Goal: Information Seeking & Learning: Learn about a topic

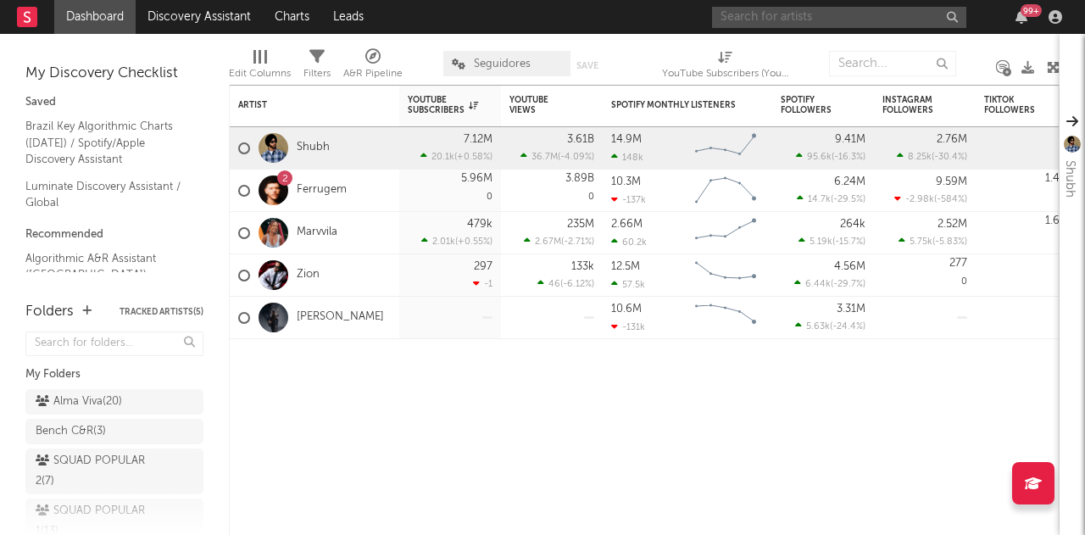
click at [868, 14] on input "text" at bounding box center [839, 17] width 254 height 21
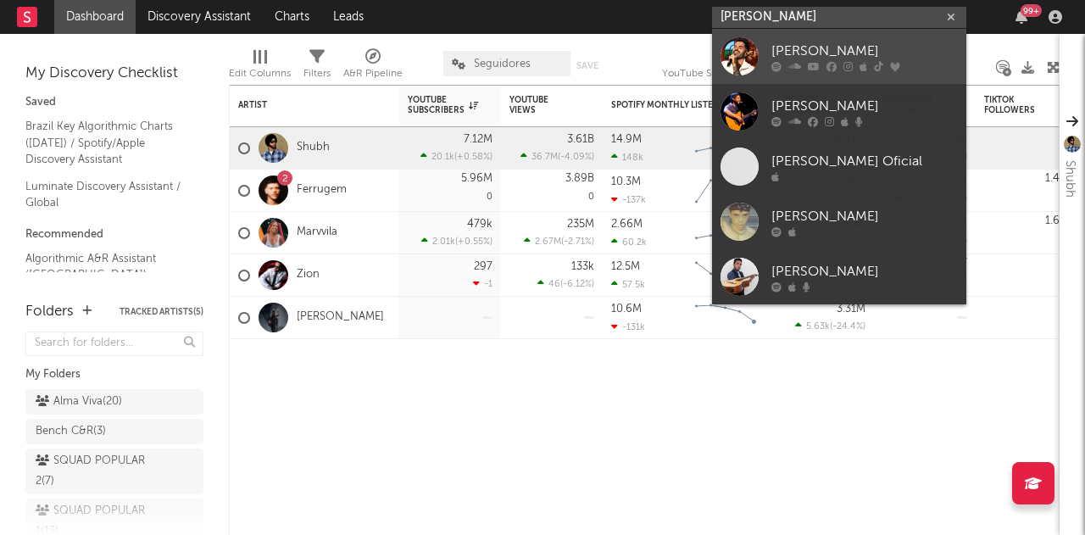
type input "[PERSON_NAME]"
click at [821, 42] on div "[PERSON_NAME]" at bounding box center [864, 51] width 186 height 20
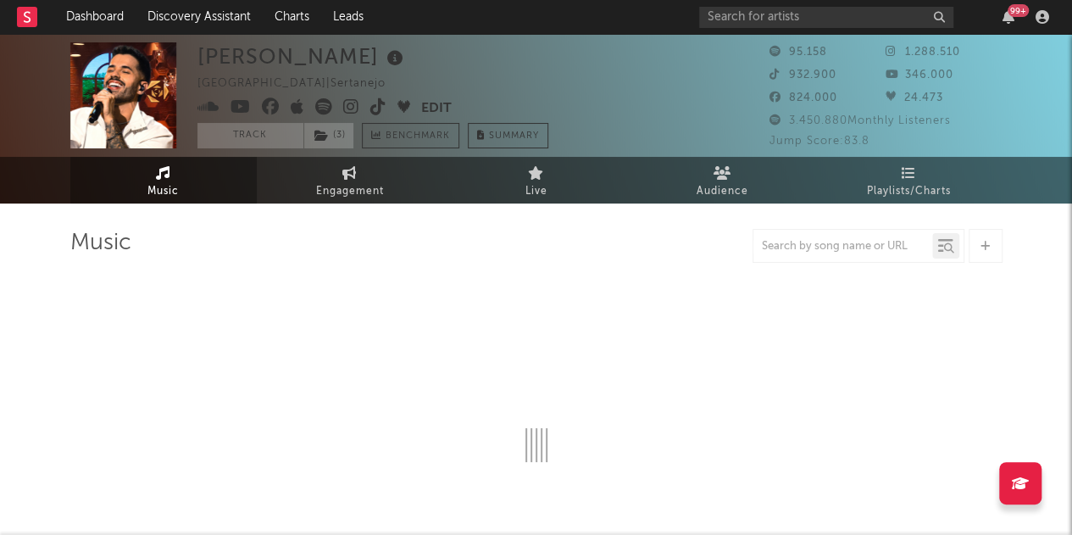
select select "6m"
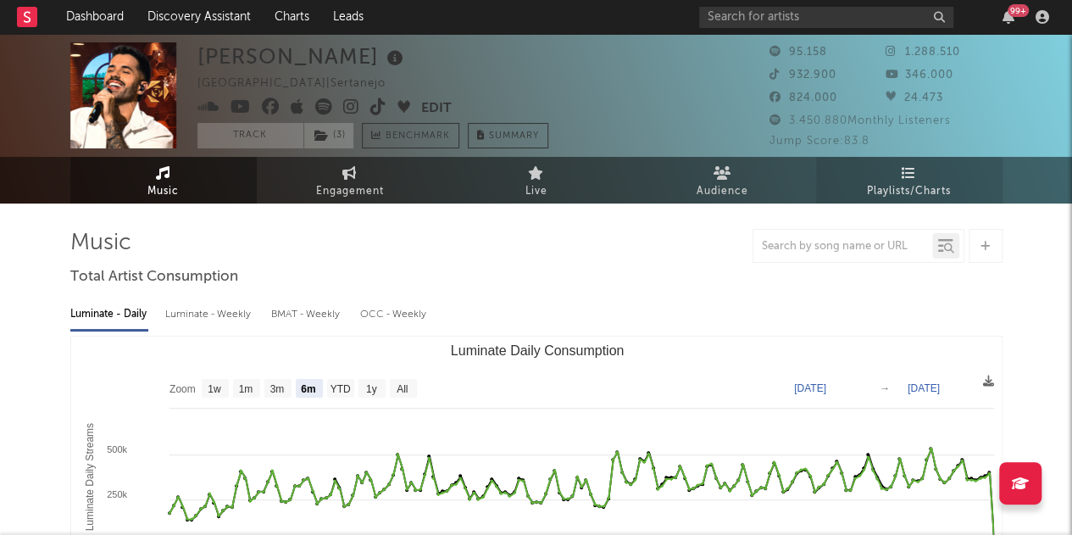
click at [925, 186] on span "Playlists/Charts" at bounding box center [909, 191] width 84 height 20
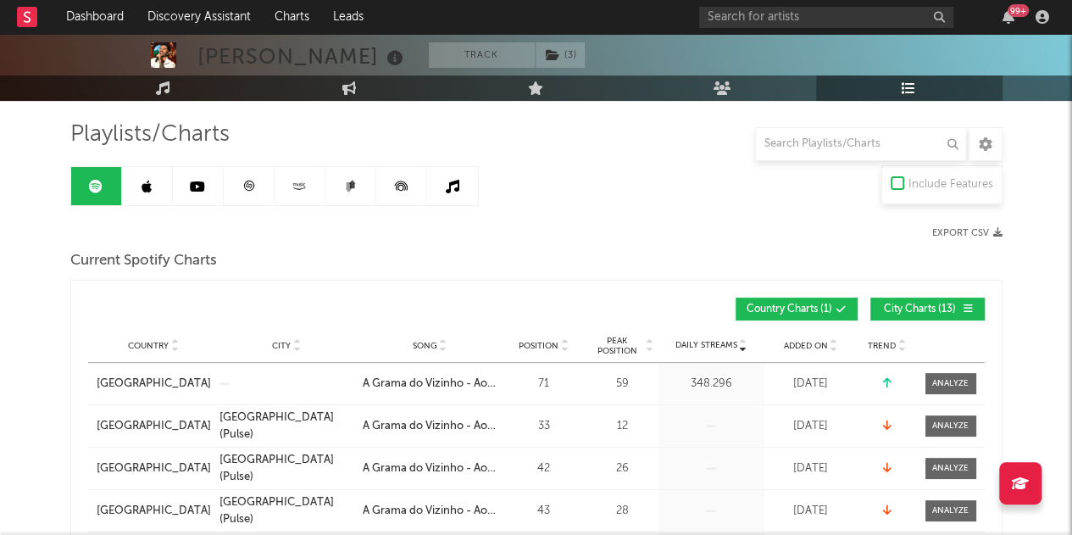
scroll to position [169, 0]
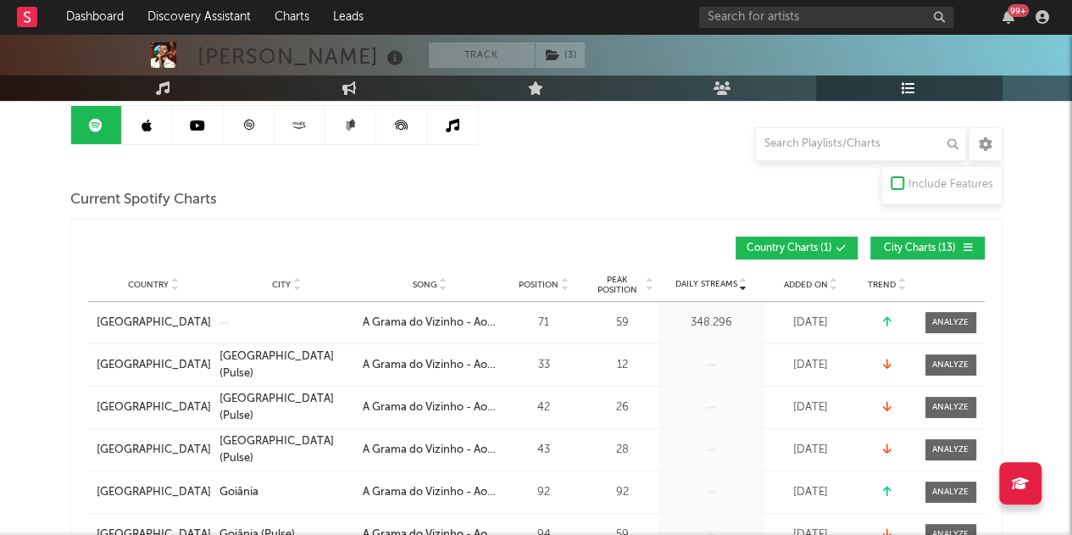
click at [948, 308] on div "Country [GEOGRAPHIC_DATA] City Song A Grama do Vizinho - Ao Vivo Position 71 Pe…" at bounding box center [536, 323] width 896 height 42
click at [925, 323] on span at bounding box center [950, 322] width 51 height 21
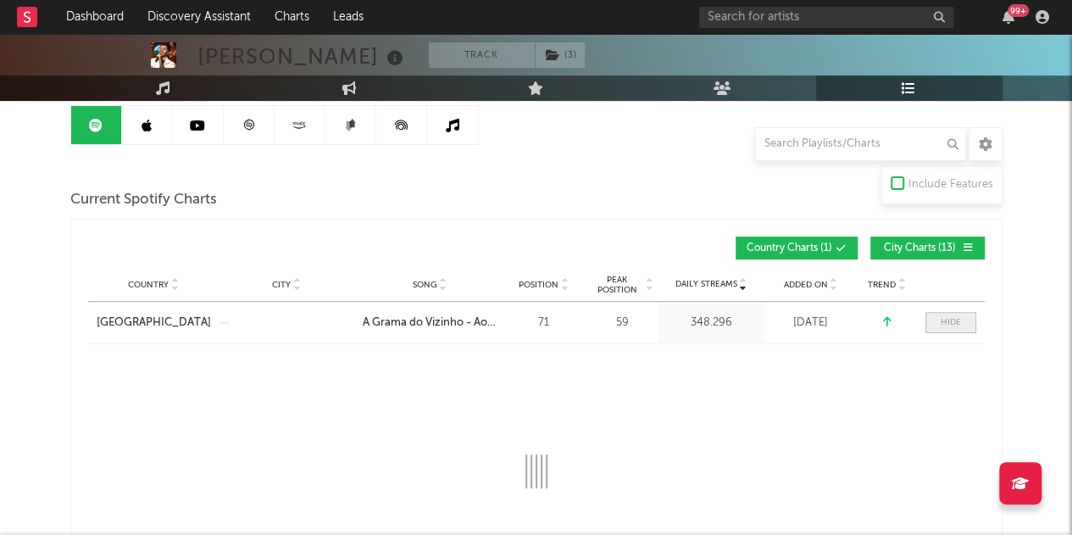
select select "1w"
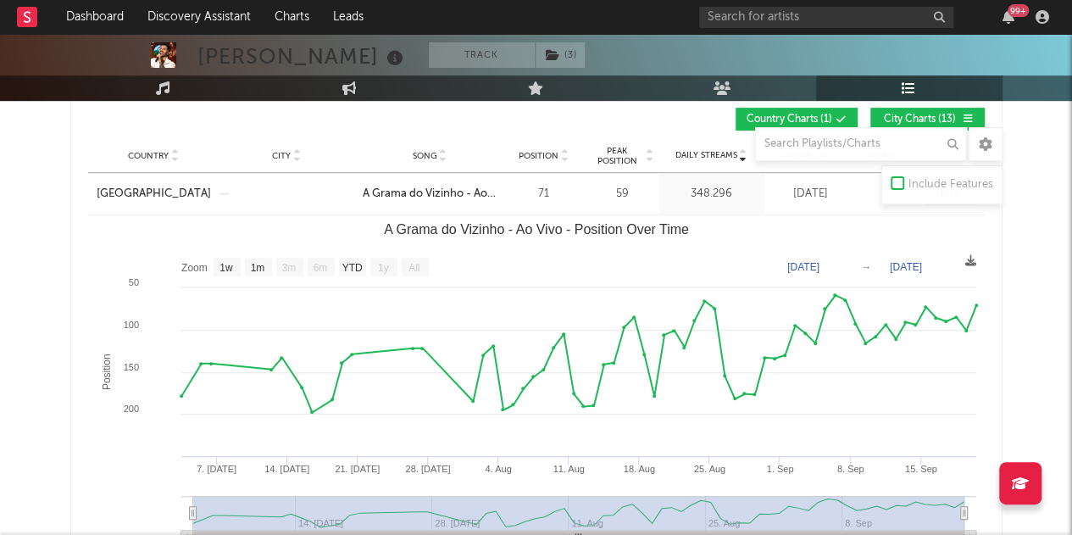
scroll to position [339, 0]
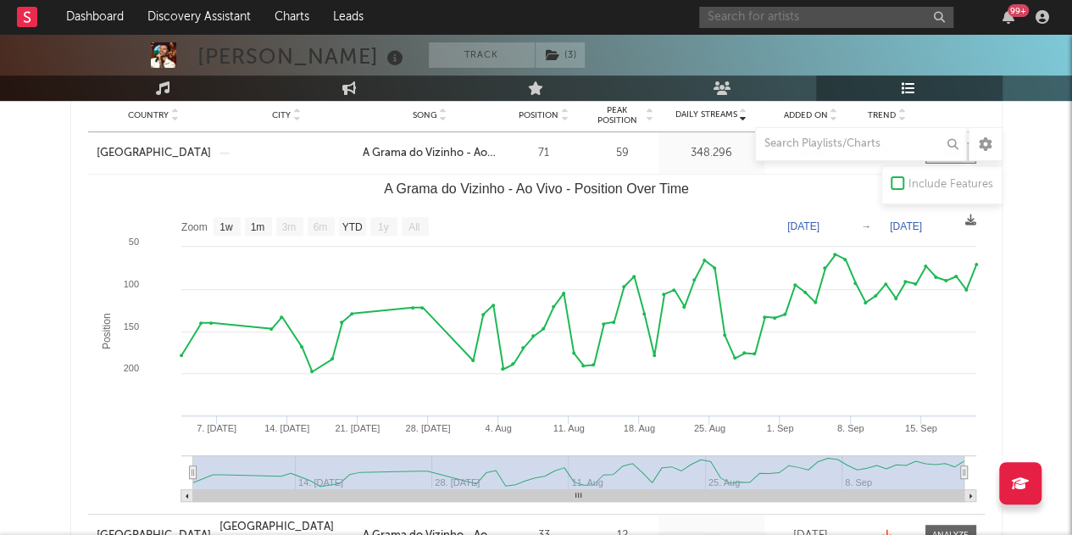
click at [744, 24] on input "text" at bounding box center [826, 17] width 254 height 21
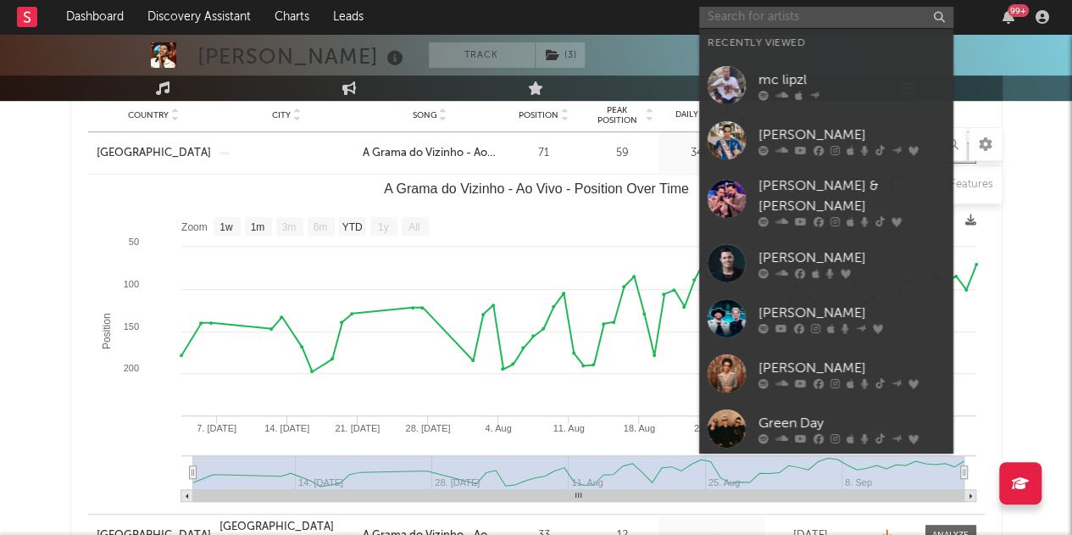
click at [744, 24] on input "text" at bounding box center [826, 17] width 254 height 21
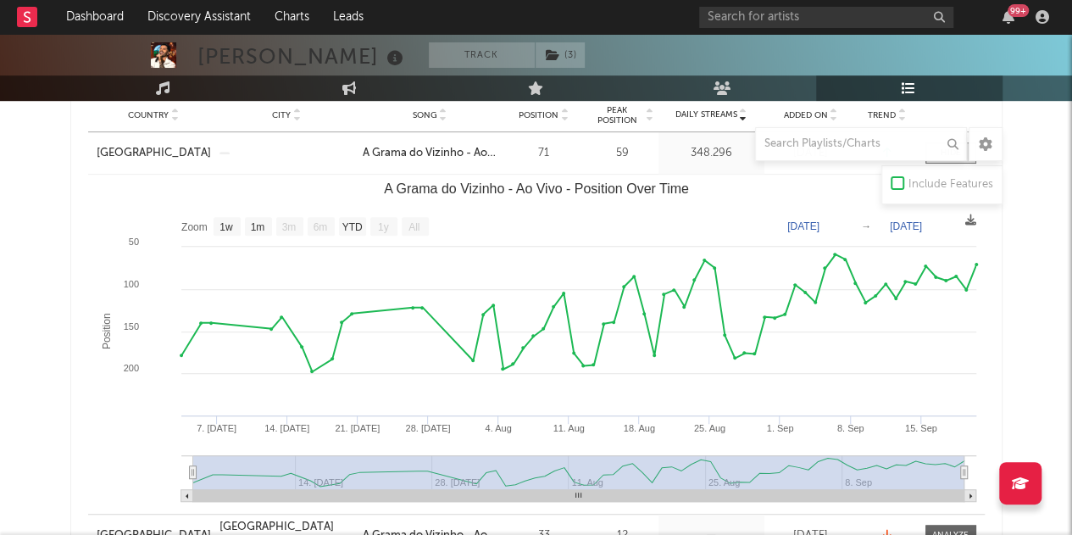
click at [613, 205] on rect "A Grama do Vizinho - Ao Vivo - Position Over Time" at bounding box center [536, 344] width 896 height 339
click at [635, 188] on text "A Grama do Vizinho - Ao Vivo - Position Over Time" at bounding box center [536, 188] width 305 height 14
click at [848, 17] on input "text" at bounding box center [826, 17] width 254 height 21
click at [855, 12] on input "text" at bounding box center [826, 17] width 254 height 21
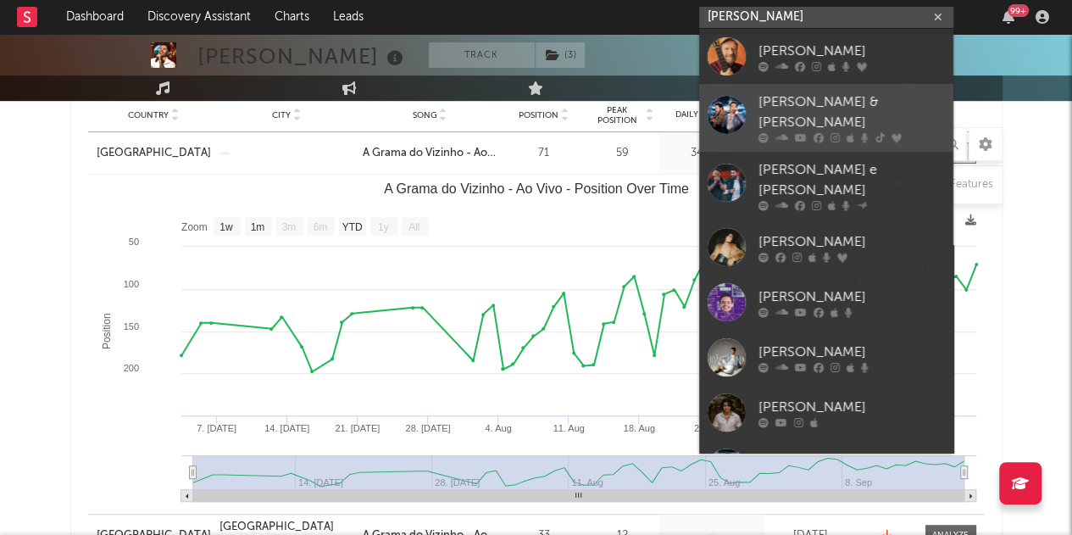
type input "[PERSON_NAME]"
click at [810, 94] on link "[PERSON_NAME] & [PERSON_NAME]" at bounding box center [826, 118] width 254 height 68
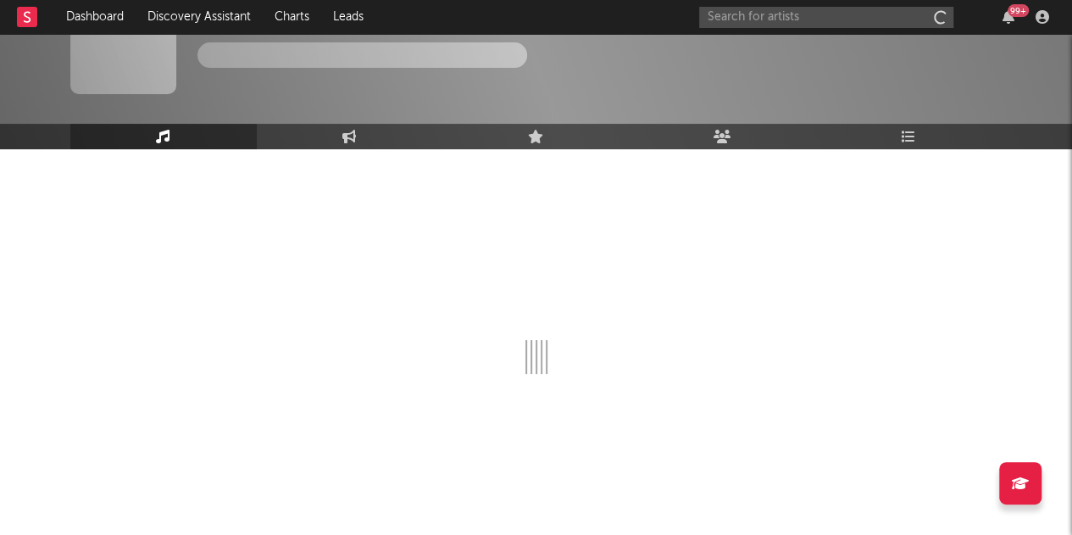
scroll to position [54, 0]
select select "6m"
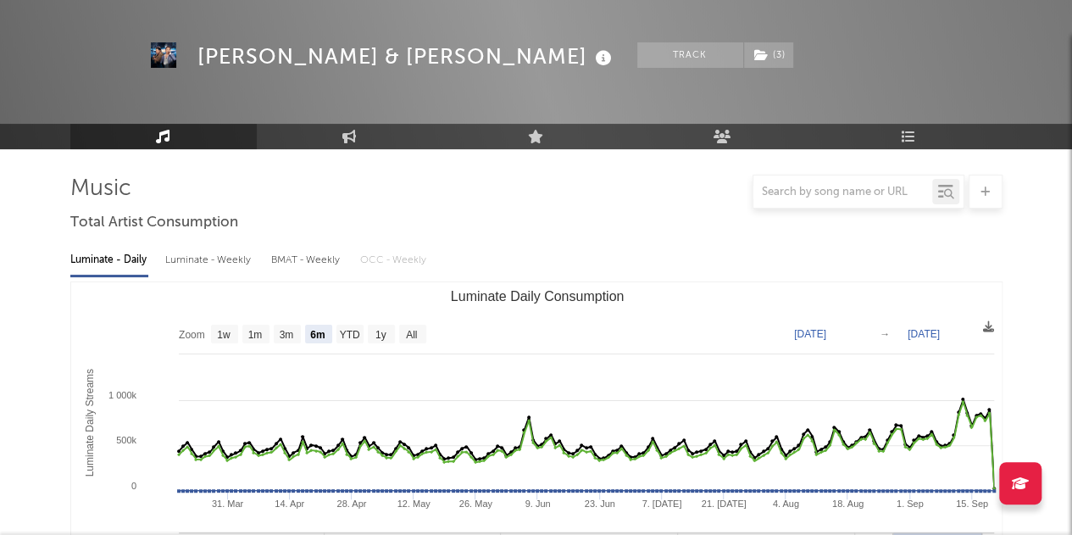
scroll to position [339, 0]
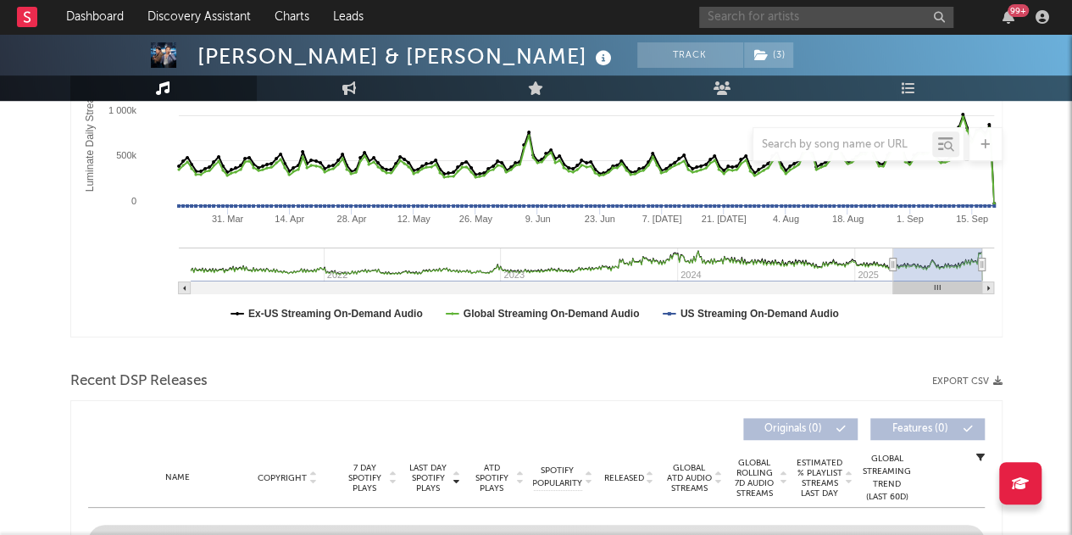
click at [831, 11] on input "text" at bounding box center [826, 17] width 254 height 21
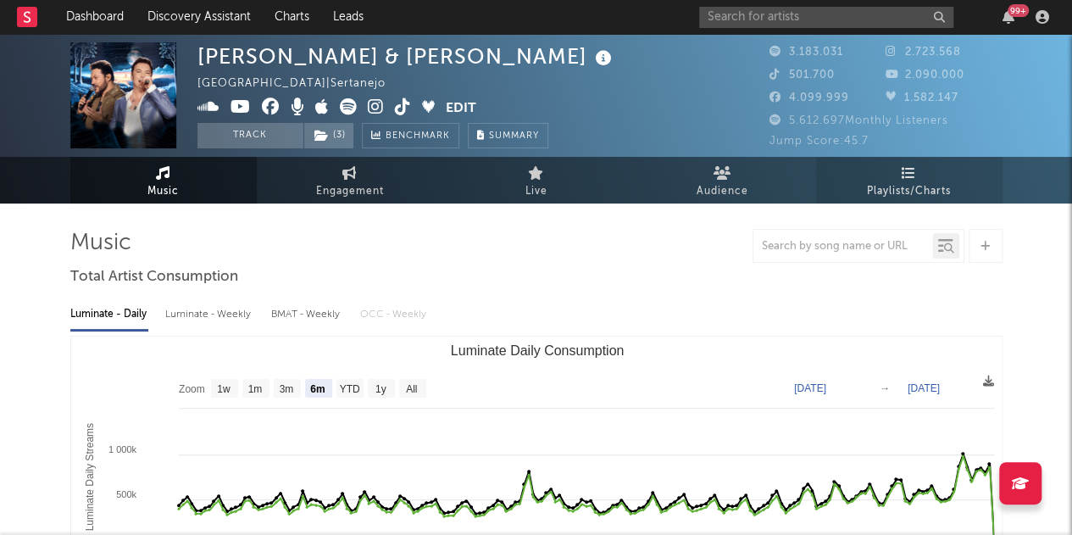
click at [924, 174] on link "Playlists/Charts" at bounding box center [909, 180] width 186 height 47
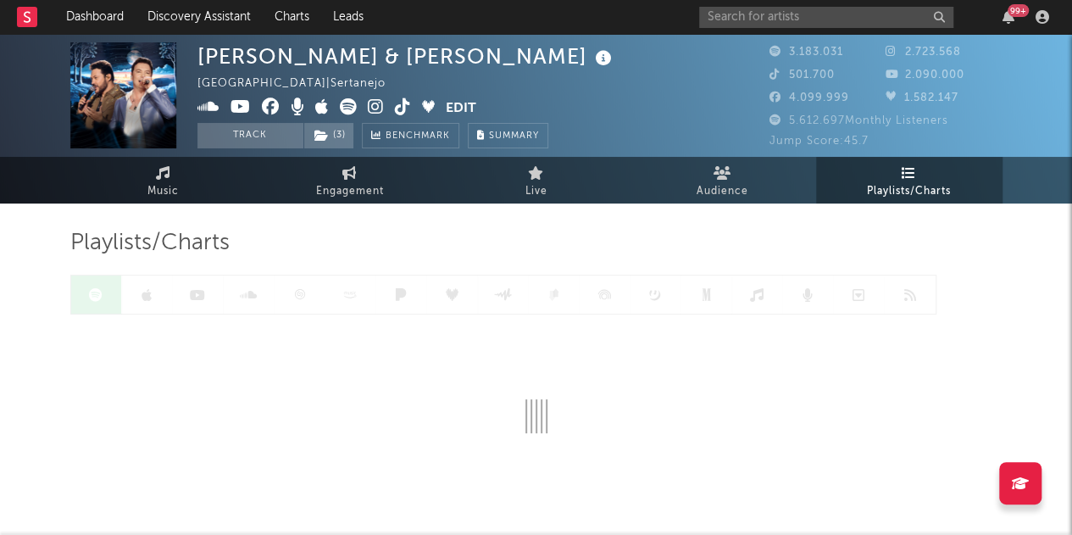
click at [924, 174] on link "Playlists/Charts" at bounding box center [909, 180] width 186 height 47
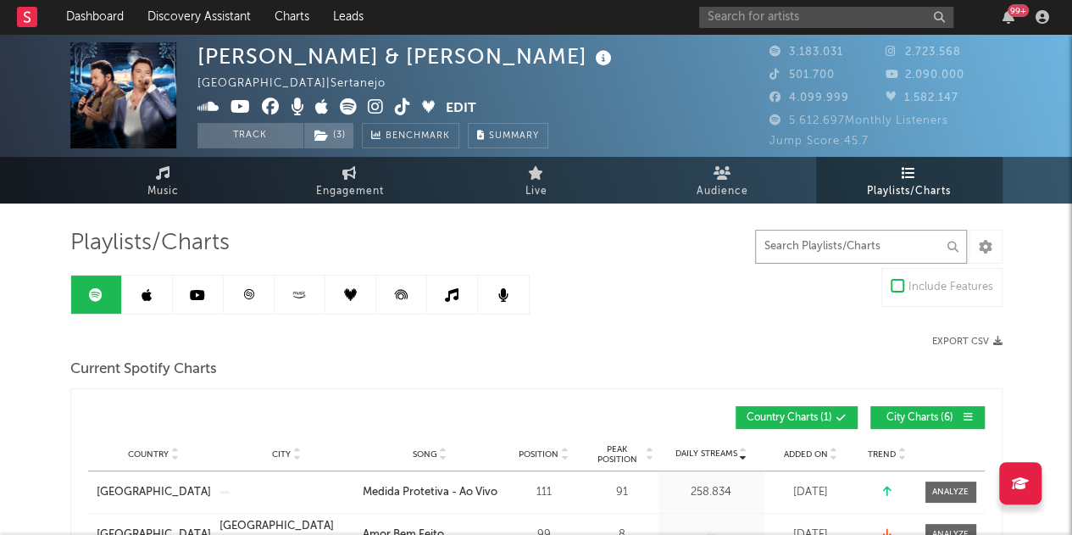
click at [841, 252] on input "text" at bounding box center [861, 247] width 212 height 34
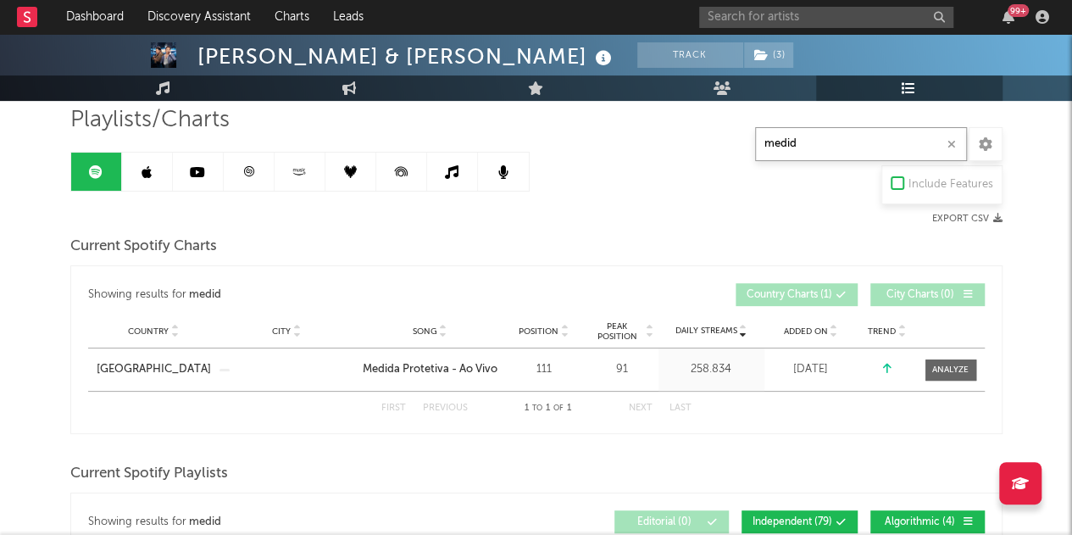
scroll to position [169, 0]
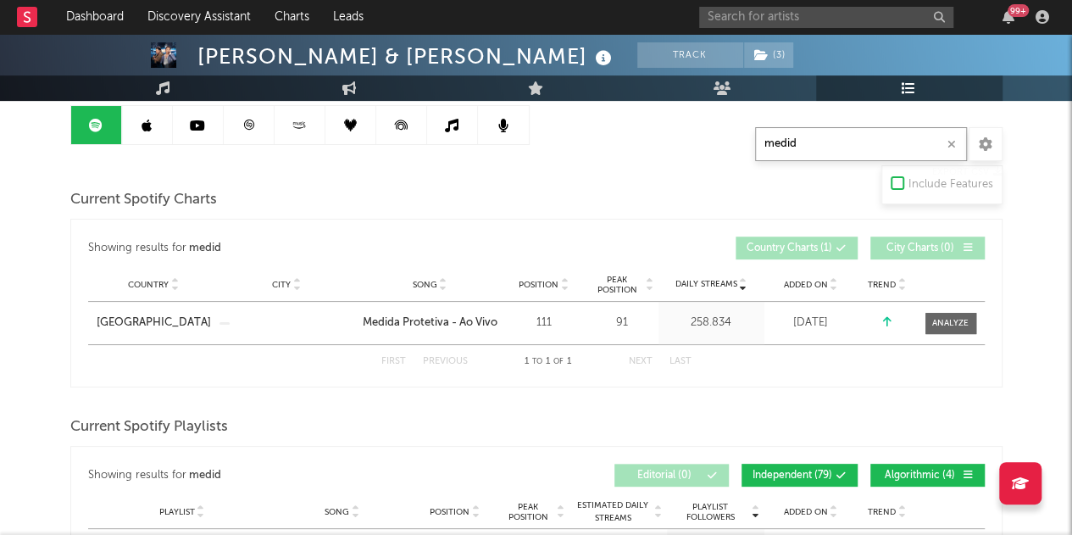
type input "medid"
drag, startPoint x: 64, startPoint y: 201, endPoint x: 135, endPoint y: 201, distance: 70.3
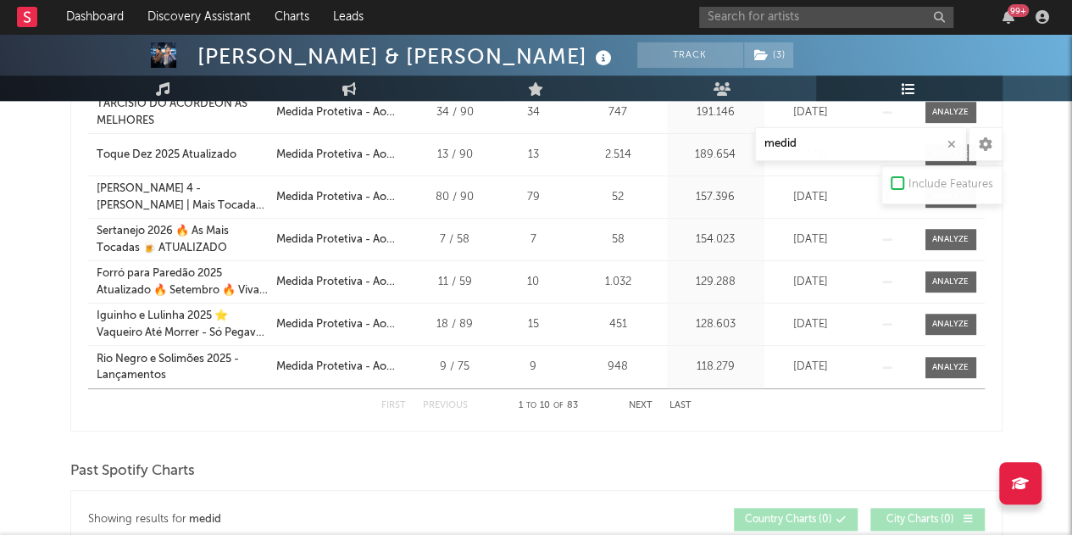
scroll to position [1017, 0]
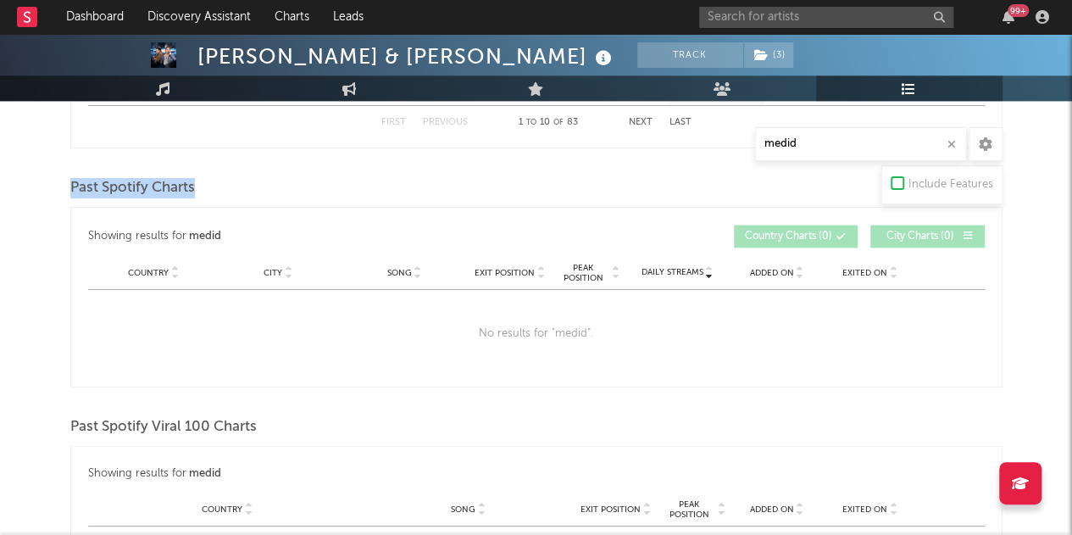
drag, startPoint x: 64, startPoint y: 187, endPoint x: 336, endPoint y: 182, distance: 271.2
click at [390, 413] on div "Past Spotify Viral 100 Charts" at bounding box center [536, 427] width 932 height 29
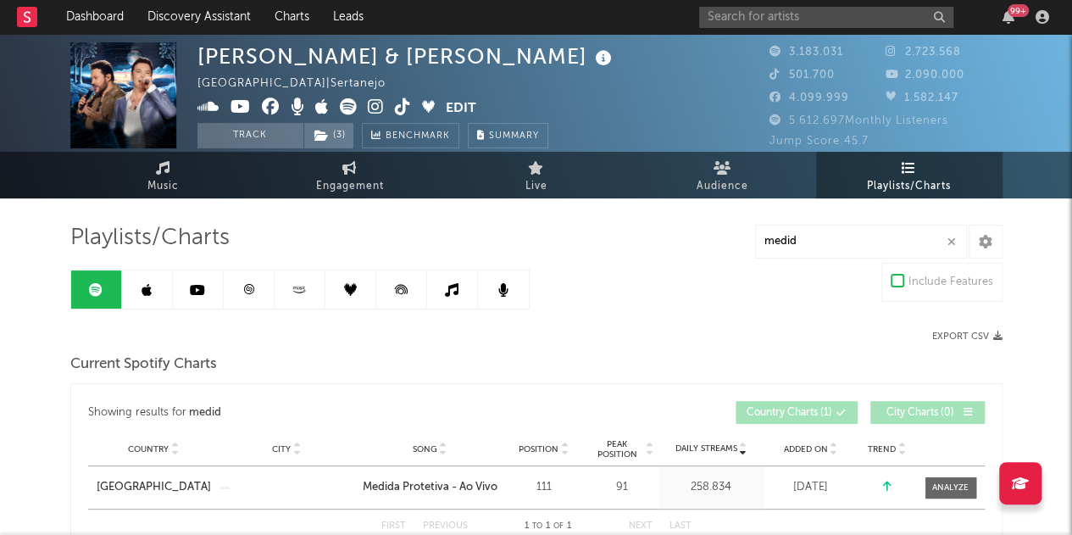
scroll to position [254, 0]
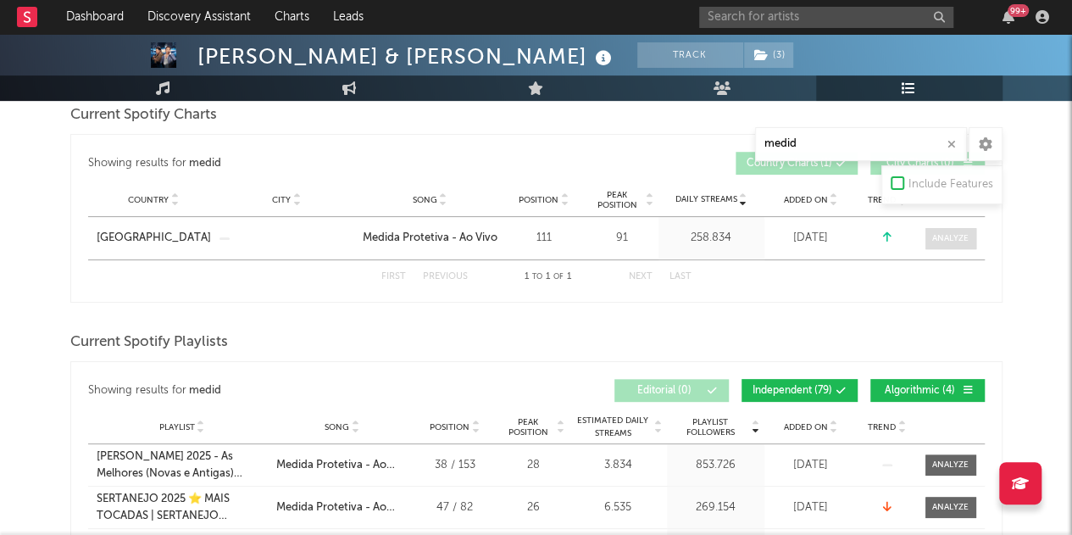
click at [957, 233] on div at bounding box center [950, 238] width 36 height 13
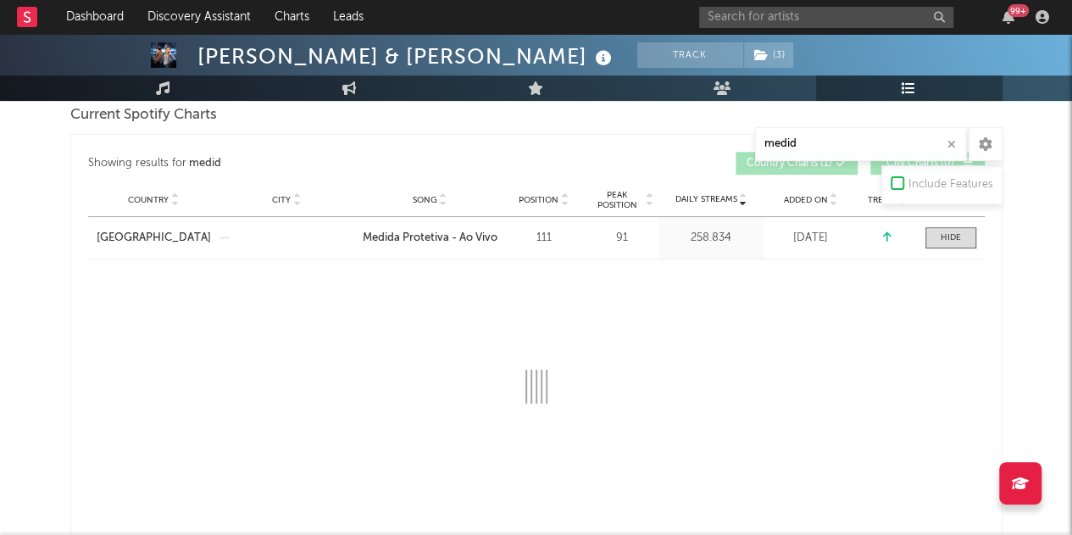
select select "1w"
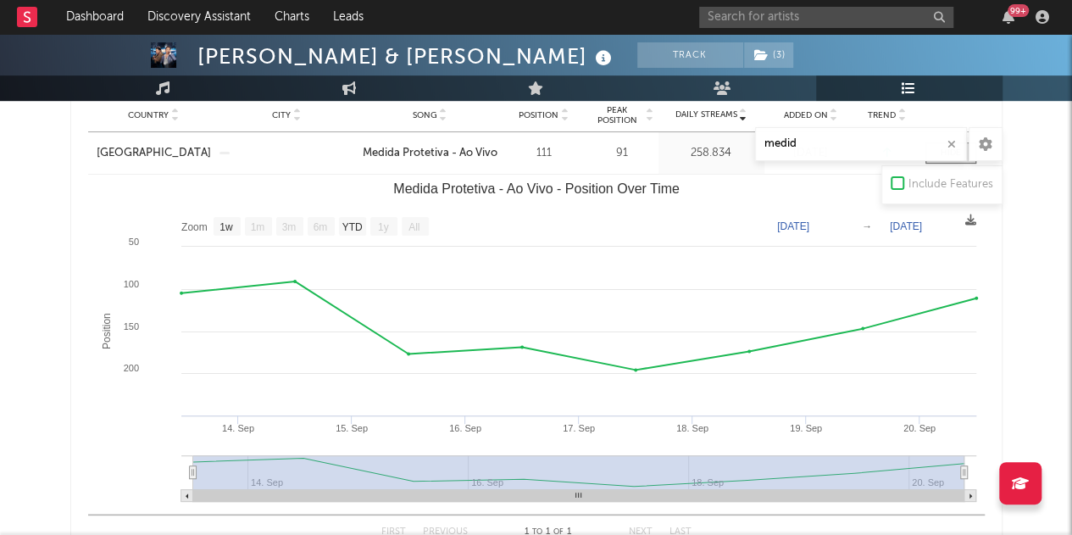
scroll to position [85, 0]
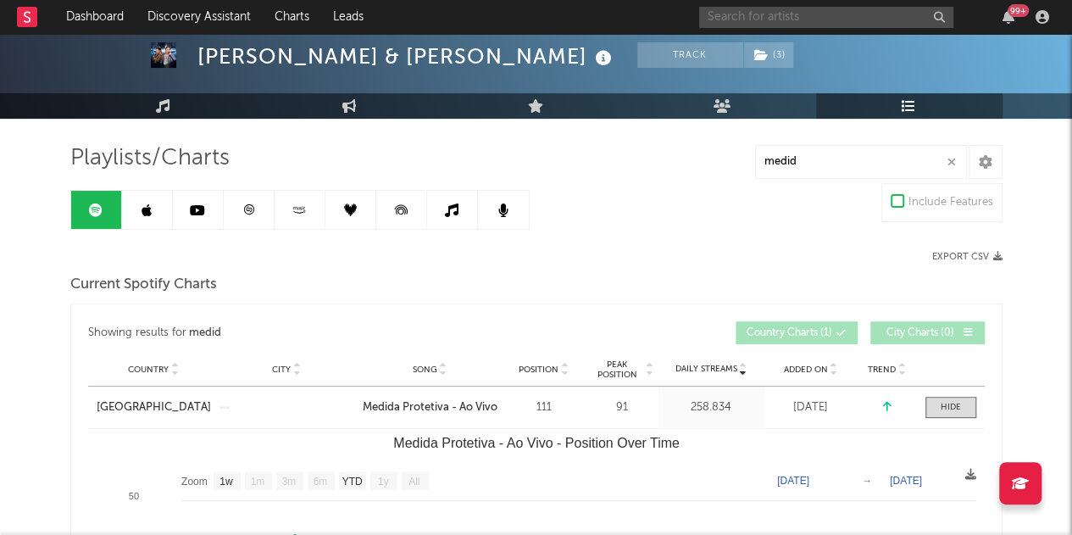
click at [769, 14] on input "text" at bounding box center [826, 17] width 254 height 21
click at [756, 12] on input "text" at bounding box center [826, 17] width 254 height 21
type input "y"
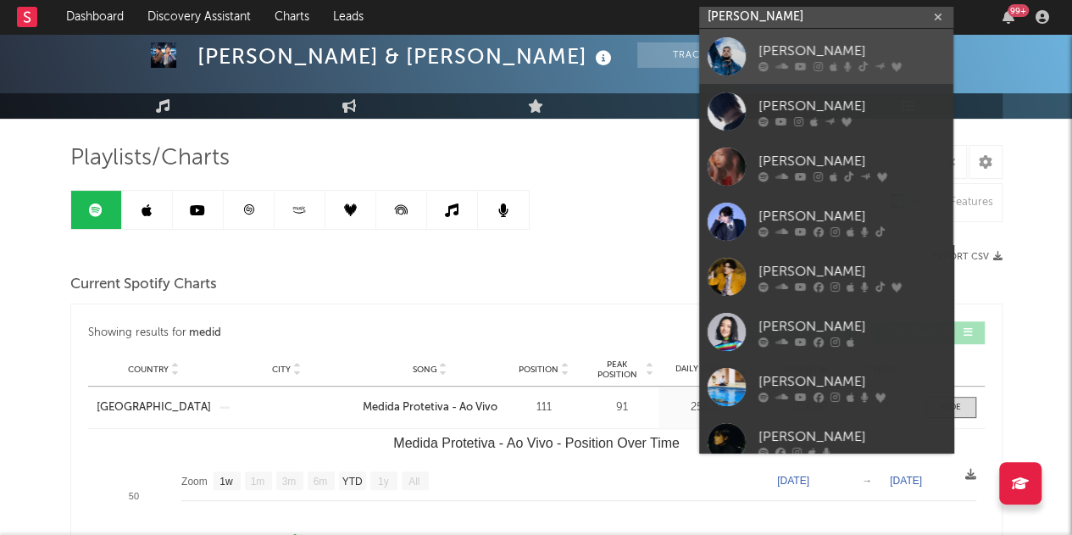
type input "[PERSON_NAME]"
click at [805, 56] on div "[PERSON_NAME]" at bounding box center [851, 51] width 186 height 20
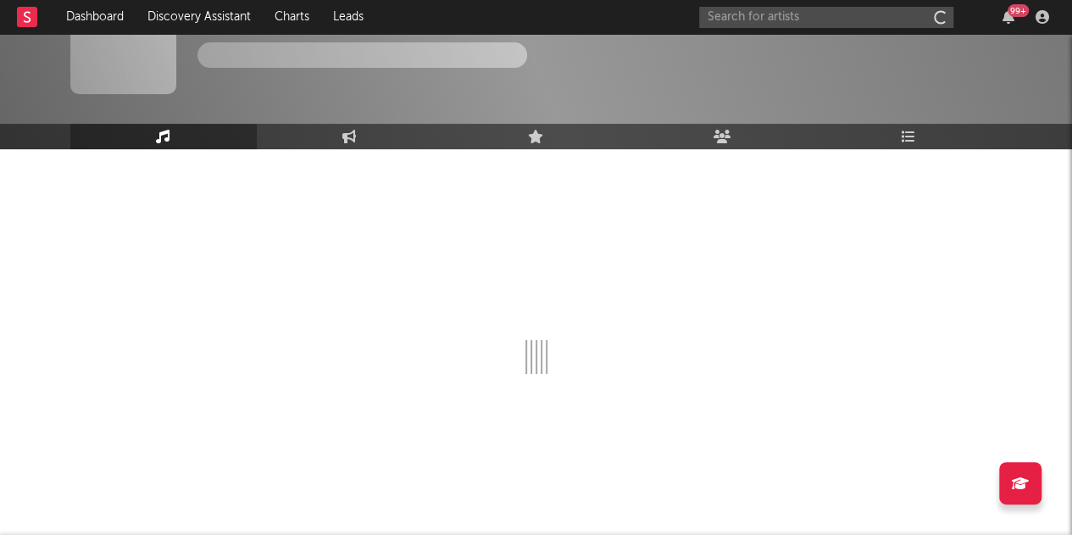
scroll to position [54, 0]
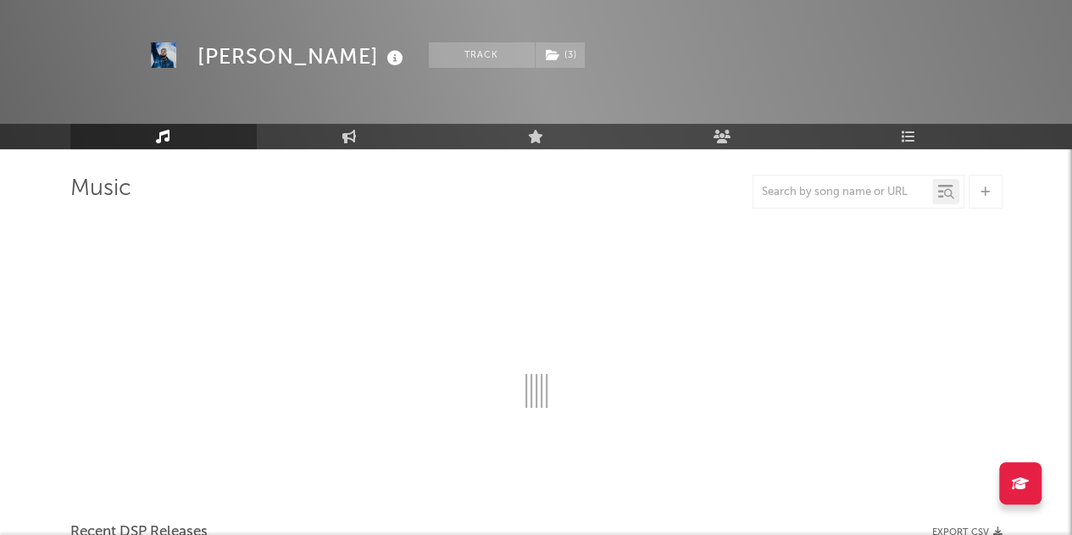
select select "6m"
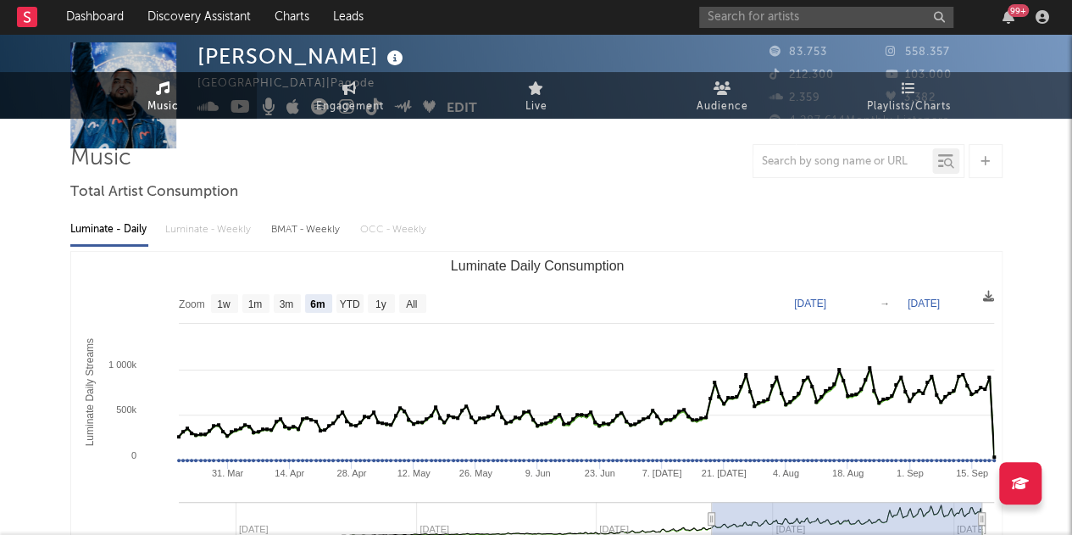
scroll to position [0, 0]
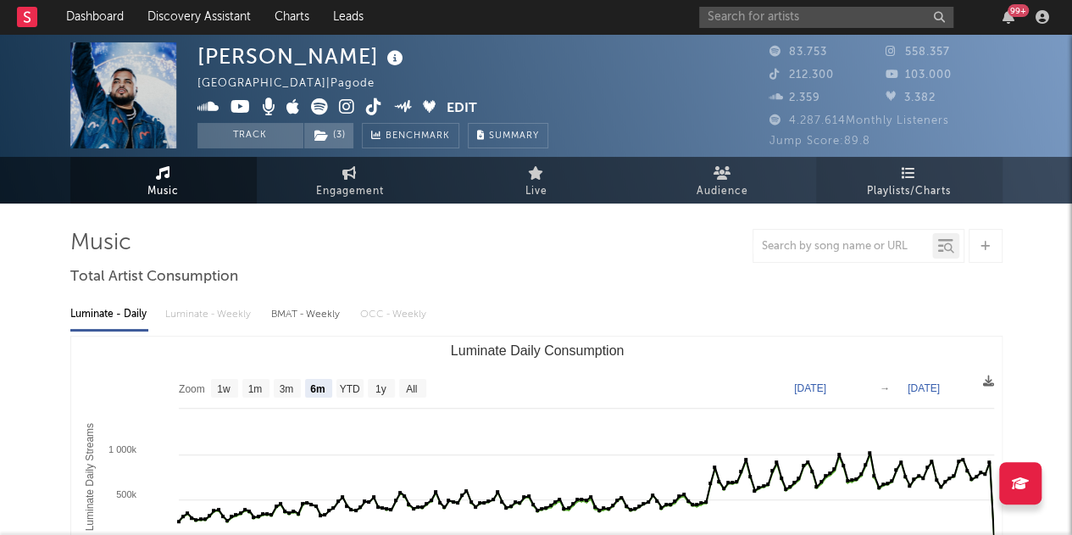
click at [874, 181] on span "Playlists/Charts" at bounding box center [909, 191] width 84 height 20
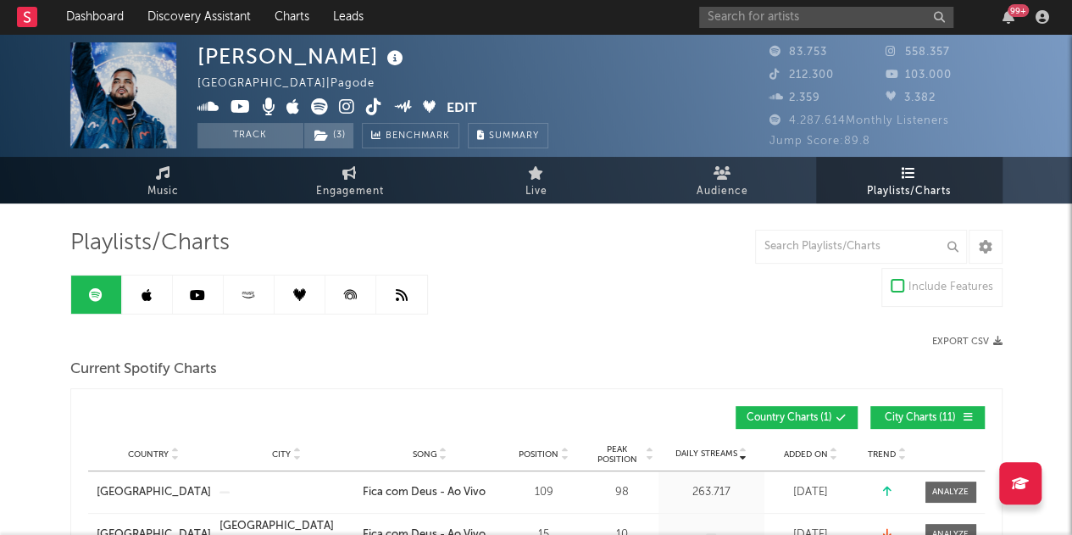
click at [902, 407] on button "City Charts ( 11 )" at bounding box center [927, 417] width 114 height 23
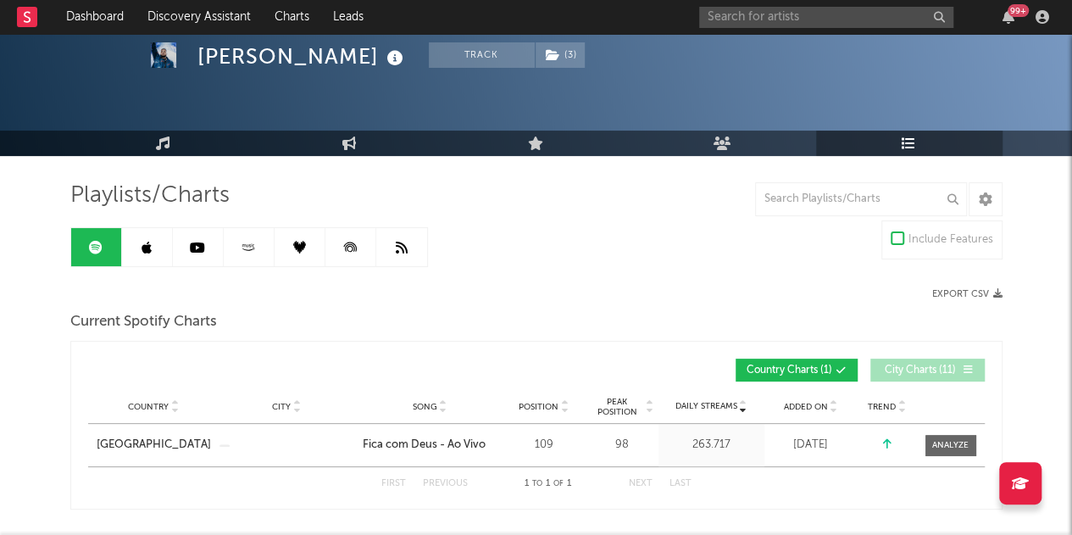
scroll to position [85, 0]
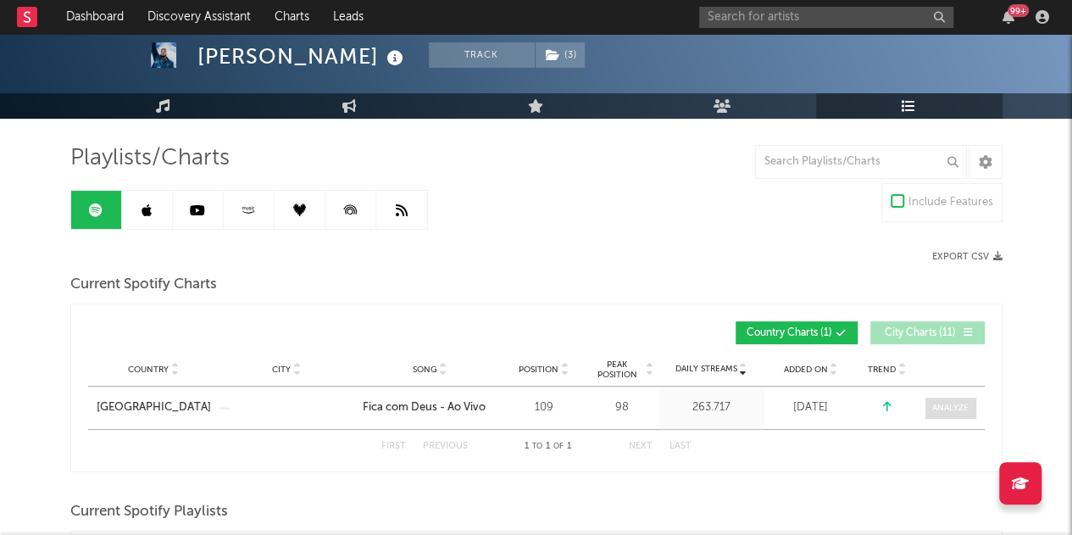
click at [968, 409] on div at bounding box center [950, 408] width 36 height 13
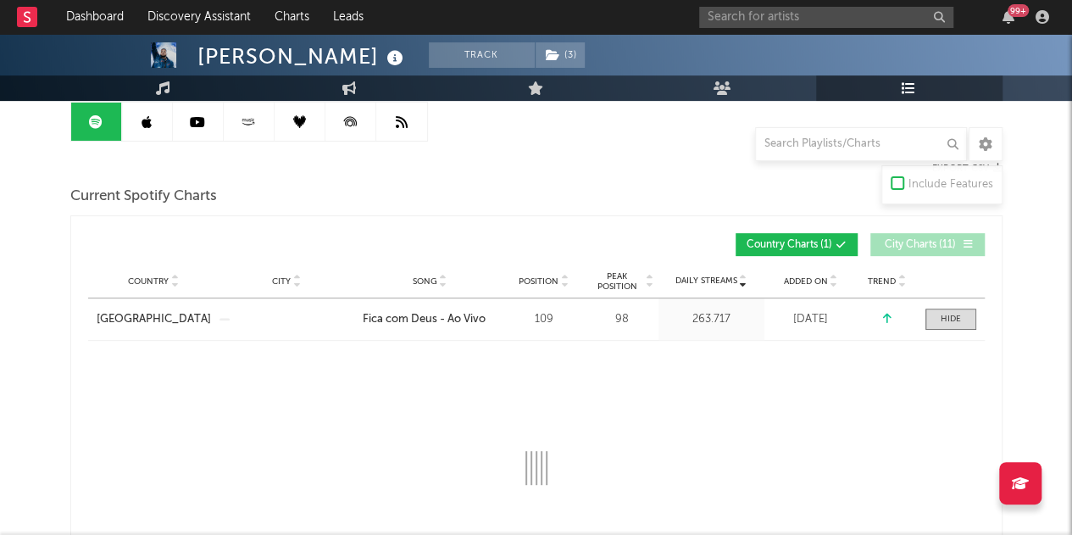
scroll to position [339, 0]
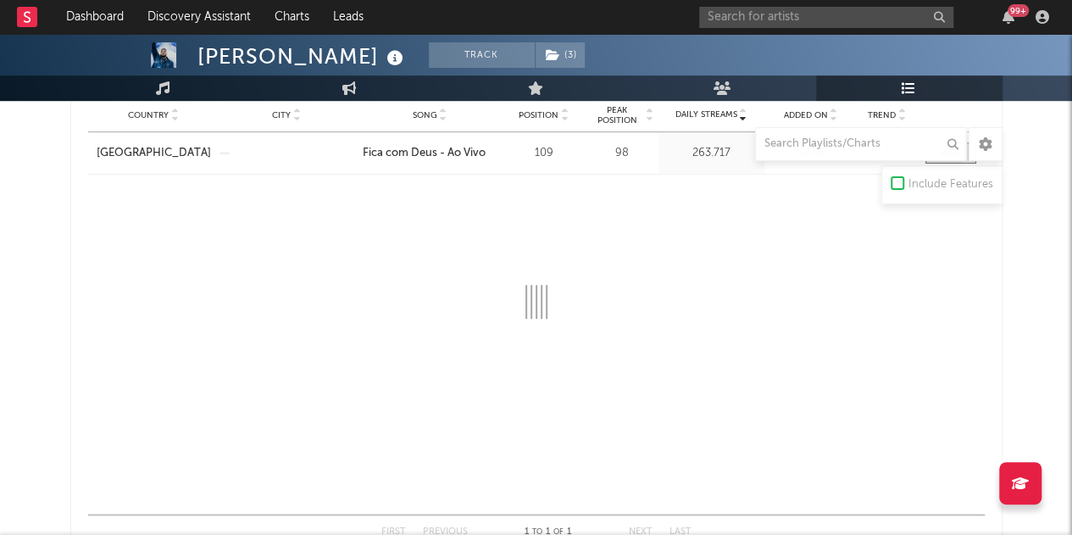
select select "1w"
